Goal: Find contact information: Find contact information

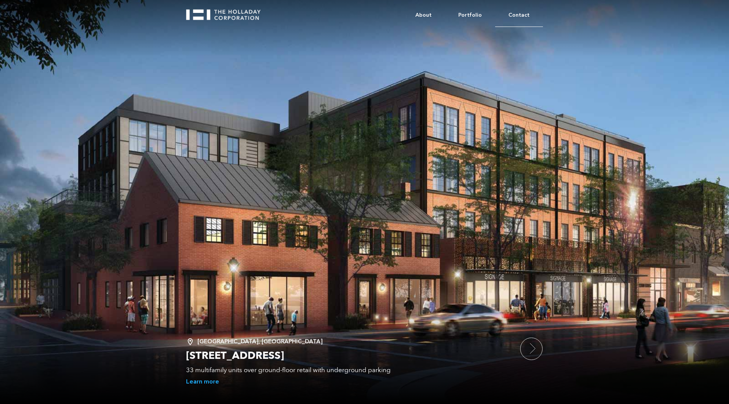
click at [518, 12] on link "Contact" at bounding box center [519, 15] width 48 height 23
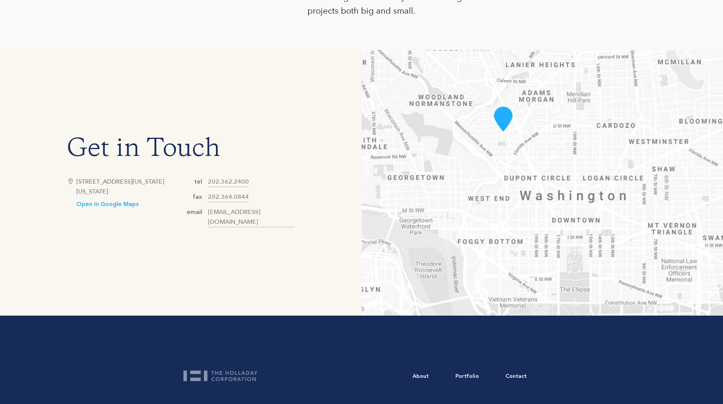
scroll to position [423, 0]
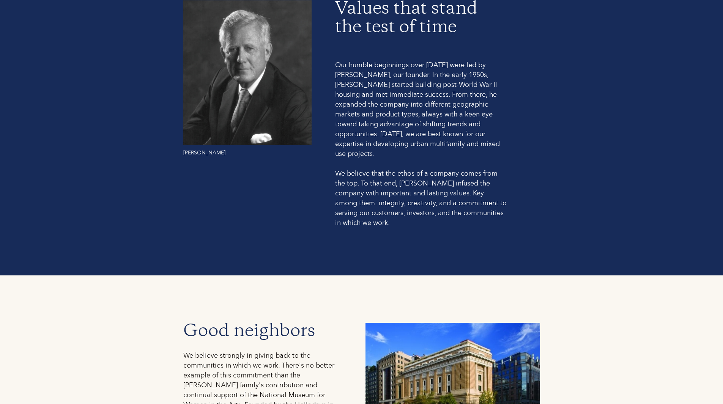
scroll to position [607, 0]
